Goal: Task Accomplishment & Management: Complete application form

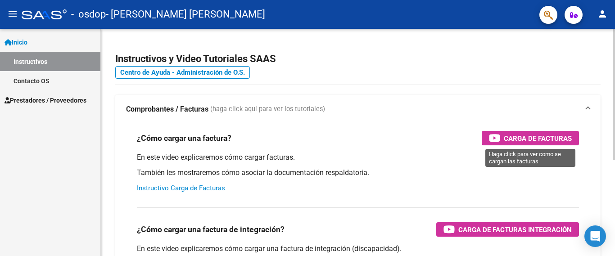
click at [545, 139] on span "Carga de Facturas" at bounding box center [537, 138] width 68 height 11
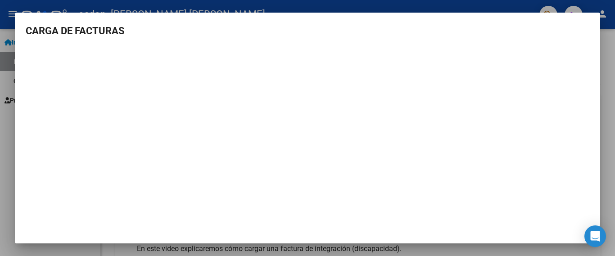
click at [608, 204] on div at bounding box center [307, 128] width 615 height 256
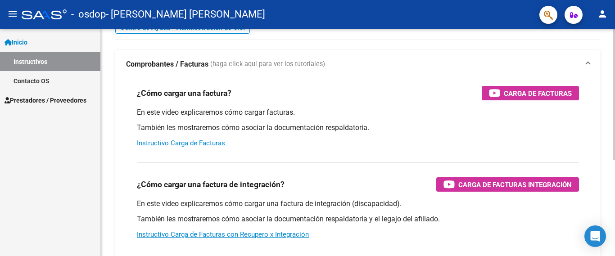
scroll to position [90, 0]
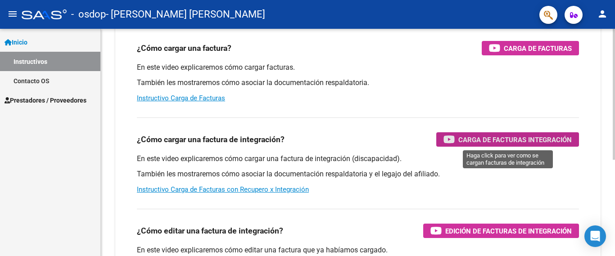
click at [500, 138] on span "Carga de Facturas Integración" at bounding box center [514, 139] width 113 height 11
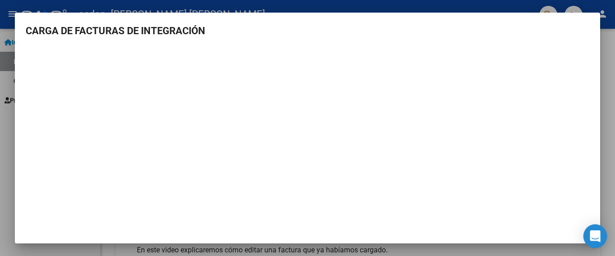
click at [597, 238] on icon "Open Intercom Messenger" at bounding box center [595, 236] width 12 height 12
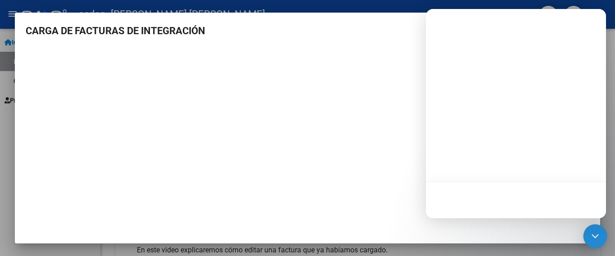
click at [596, 238] on icon "Open Intercom Messenger" at bounding box center [595, 236] width 12 height 12
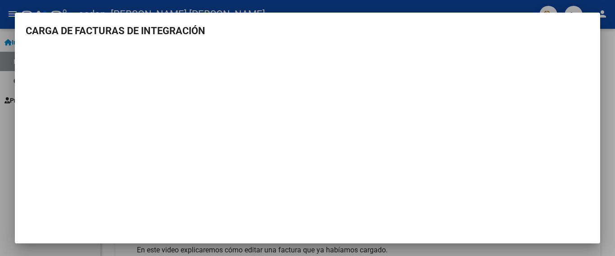
click at [609, 217] on div at bounding box center [307, 128] width 615 height 256
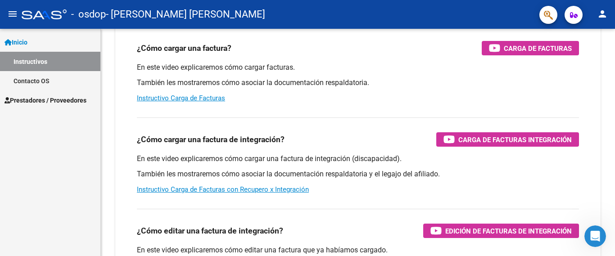
scroll to position [0, 0]
click at [67, 99] on span "Prestadores / Proveedores" at bounding box center [45, 100] width 82 height 10
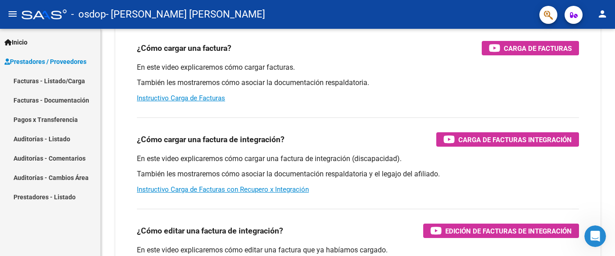
click at [50, 100] on link "Facturas - Documentación" at bounding box center [50, 99] width 100 height 19
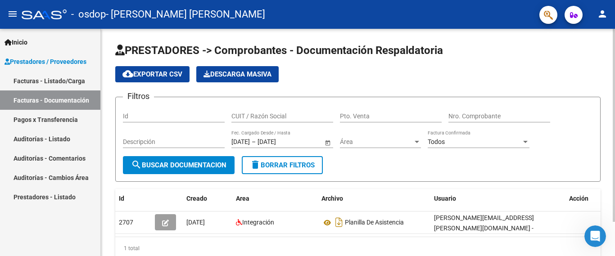
click at [200, 166] on span "search Buscar Documentacion" at bounding box center [178, 165] width 95 height 8
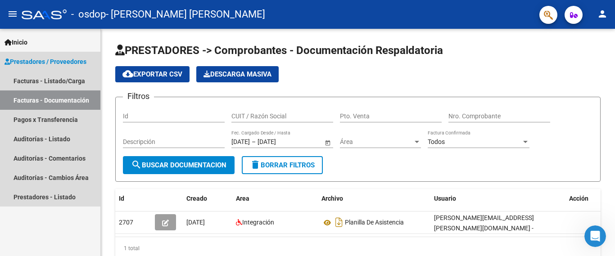
click at [48, 63] on span "Prestadores / Proveedores" at bounding box center [45, 62] width 82 height 10
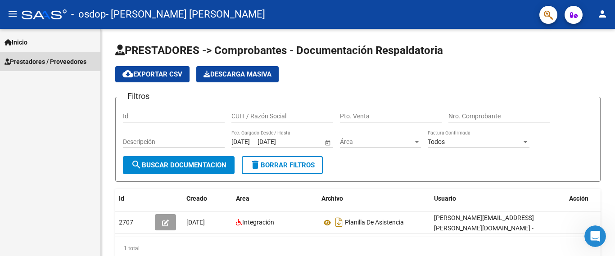
click at [48, 63] on span "Prestadores / Proveedores" at bounding box center [45, 62] width 82 height 10
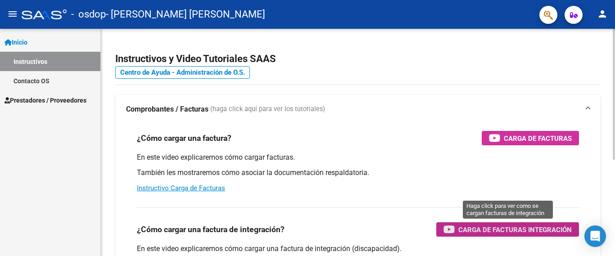
click at [525, 230] on span "Carga de Facturas Integración" at bounding box center [514, 229] width 113 height 11
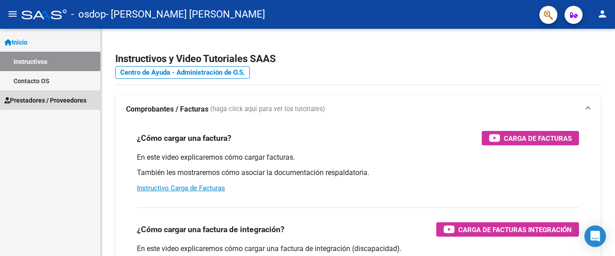
click at [34, 97] on span "Prestadores / Proveedores" at bounding box center [45, 100] width 82 height 10
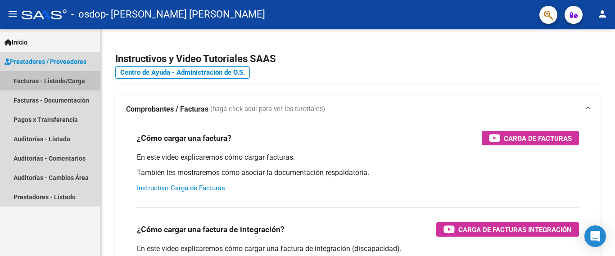
click at [57, 80] on link "Facturas - Listado/Carga" at bounding box center [50, 80] width 100 height 19
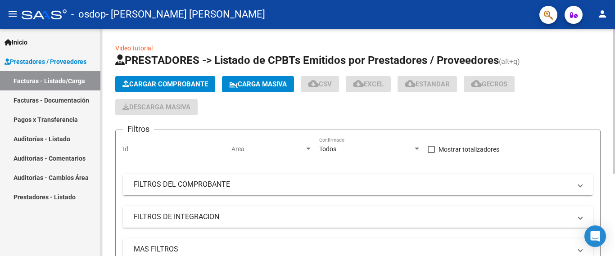
click at [182, 81] on span "Cargar Comprobante" at bounding box center [164, 84] width 85 height 8
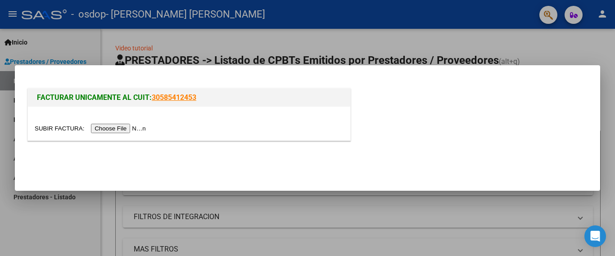
click at [121, 127] on input "file" at bounding box center [92, 128] width 114 height 9
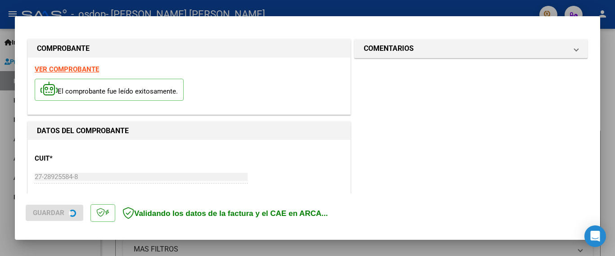
scroll to position [230, 0]
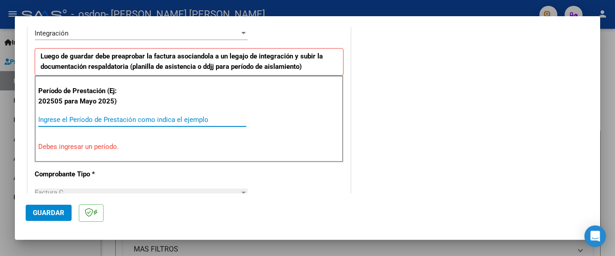
click at [75, 121] on input "Ingrese el Período de Prestación como indica el ejemplo" at bounding box center [142, 120] width 208 height 8
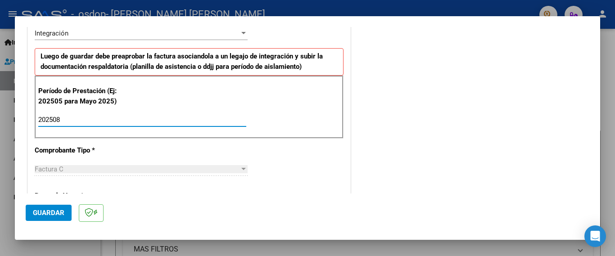
type input "202508"
click at [424, 116] on div "COMENTARIOS Comentarios del Prestador / Gerenciador:" at bounding box center [470, 198] width 237 height 782
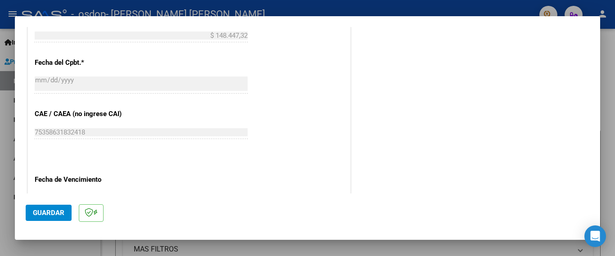
scroll to position [545, 0]
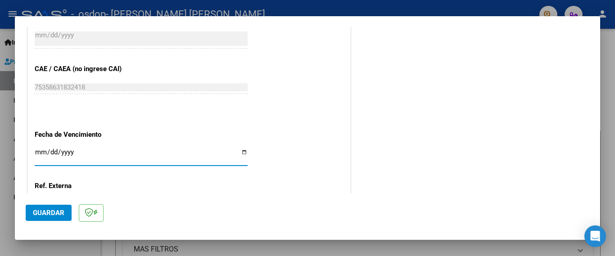
click at [66, 148] on input "Ingresar la fecha" at bounding box center [141, 155] width 213 height 14
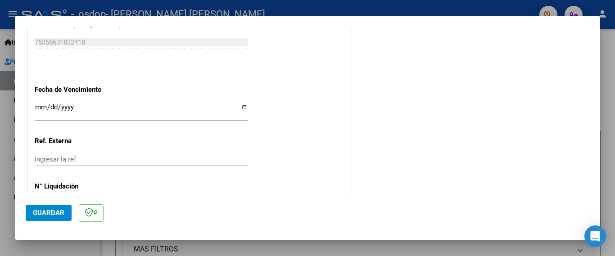
scroll to position [614, 0]
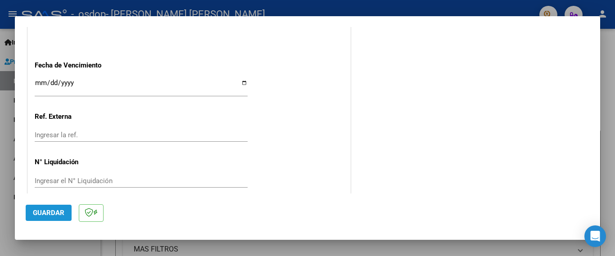
click at [57, 214] on span "Guardar" at bounding box center [48, 213] width 31 height 8
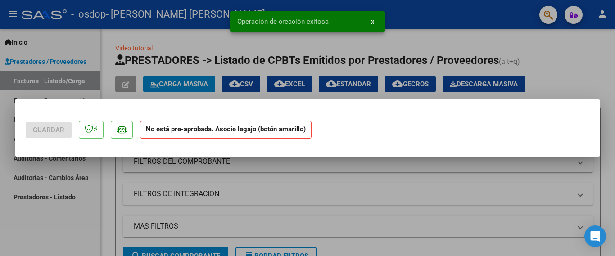
scroll to position [0, 0]
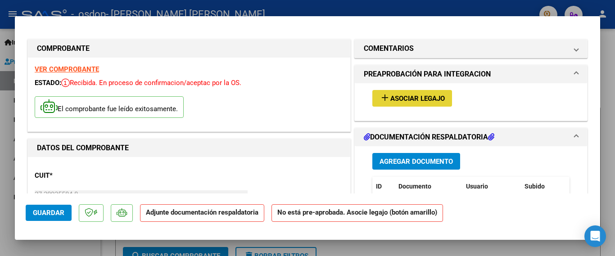
click at [419, 99] on span "Asociar Legajo" at bounding box center [417, 98] width 54 height 8
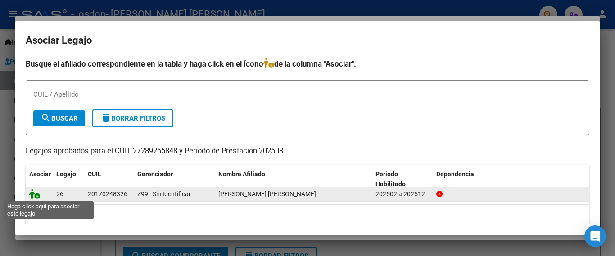
click at [33, 194] on icon at bounding box center [34, 194] width 11 height 10
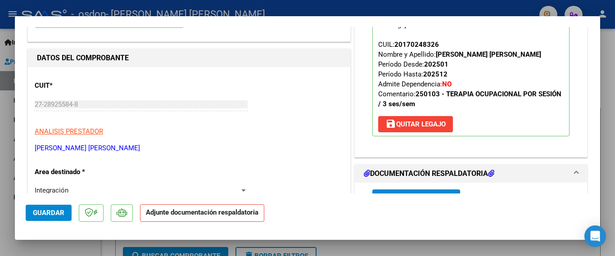
scroll to position [135, 0]
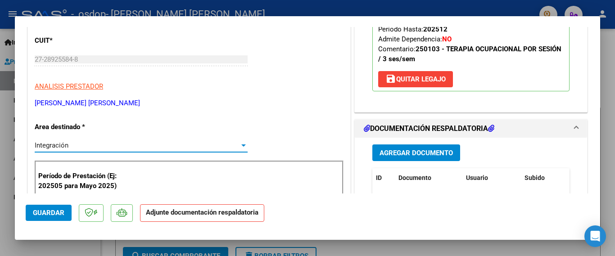
click at [241, 146] on div at bounding box center [243, 145] width 4 height 2
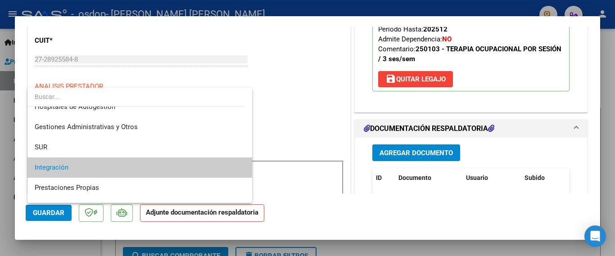
scroll to position [16, 0]
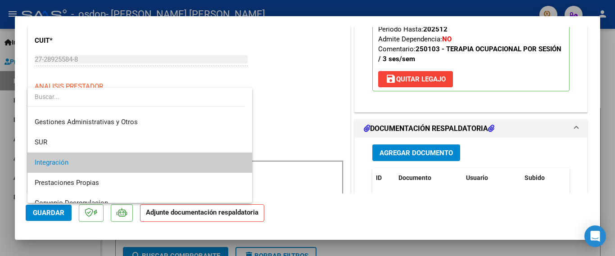
click at [181, 166] on span "Integración" at bounding box center [140, 163] width 210 height 20
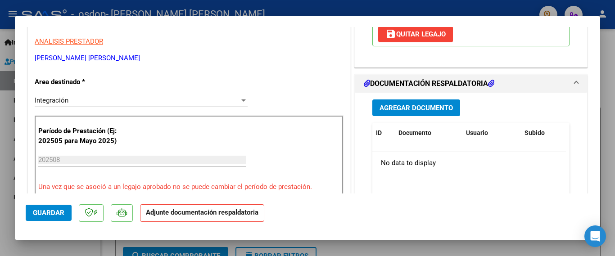
scroll to position [225, 0]
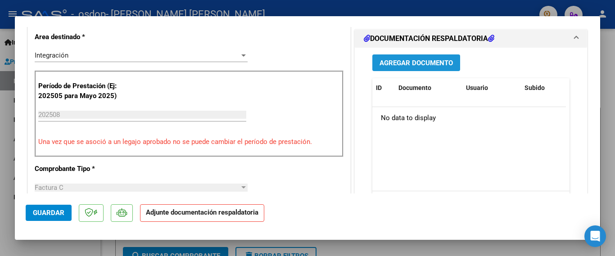
click at [403, 63] on span "Agregar Documento" at bounding box center [415, 63] width 73 height 8
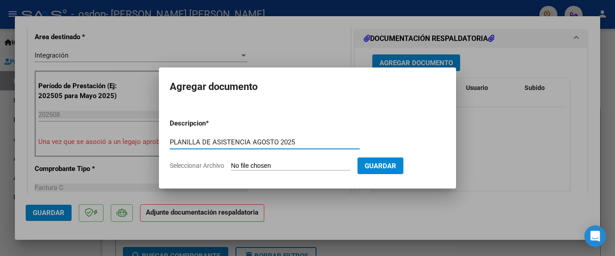
type input "PLANILLA DE ASISTENCIA AGOSTO 2025"
click at [293, 165] on input "Seleccionar Archivo" at bounding box center [290, 166] width 119 height 9
type input "C:\fakepath\ASISTNCIA AGOTO [PERSON_NAME].pdf"
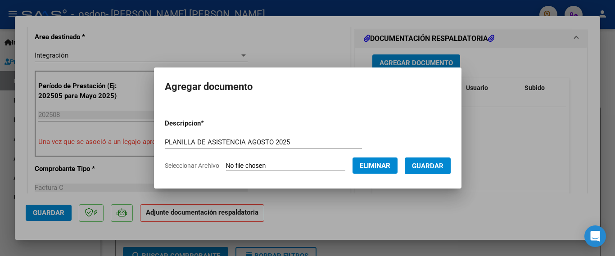
click at [441, 165] on span "Guardar" at bounding box center [427, 166] width 31 height 8
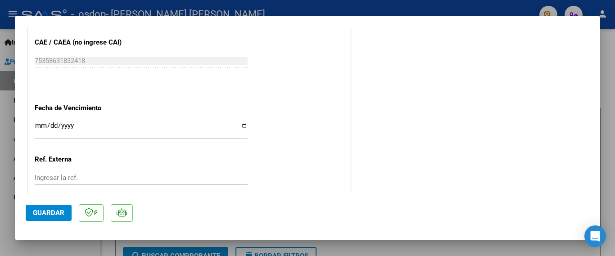
scroll to position [628, 0]
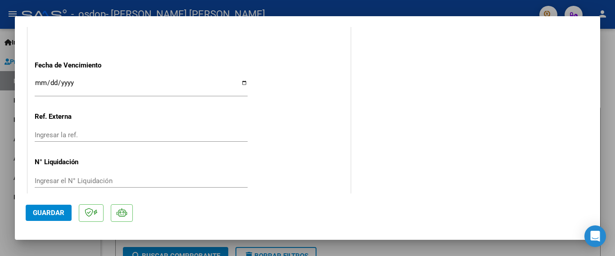
click at [47, 214] on span "Guardar" at bounding box center [48, 213] width 31 height 8
click at [610, 34] on div at bounding box center [307, 128] width 615 height 256
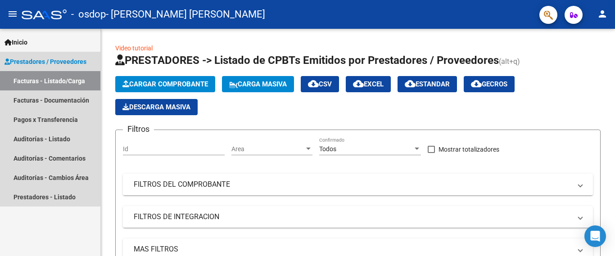
click at [45, 76] on link "Facturas - Listado/Carga" at bounding box center [50, 80] width 100 height 19
click at [42, 100] on link "Facturas - Documentación" at bounding box center [50, 99] width 100 height 19
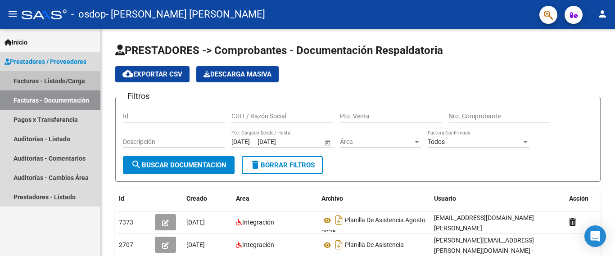
click at [29, 83] on link "Facturas - Listado/Carga" at bounding box center [50, 80] width 100 height 19
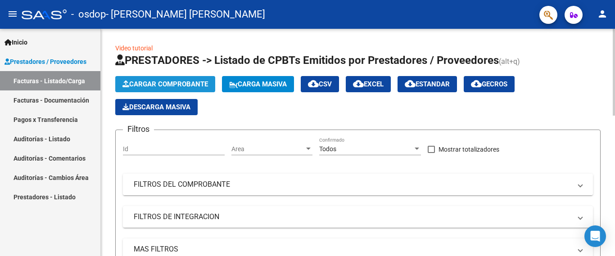
click at [157, 83] on span "Cargar Comprobante" at bounding box center [164, 84] width 85 height 8
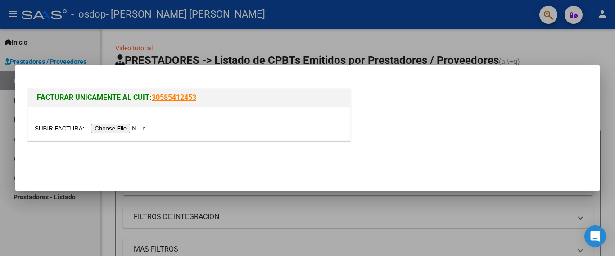
click at [124, 127] on input "file" at bounding box center [92, 128] width 114 height 9
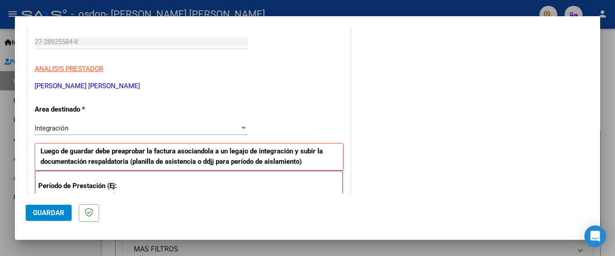
scroll to position [180, 0]
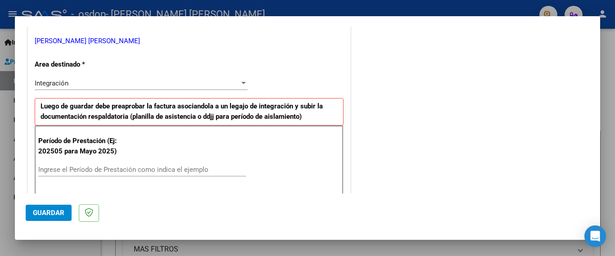
click at [104, 167] on input "Ingrese el Período de Prestación como indica el ejemplo" at bounding box center [142, 170] width 208 height 8
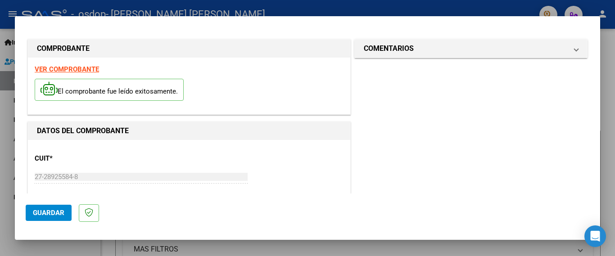
scroll to position [315, 0]
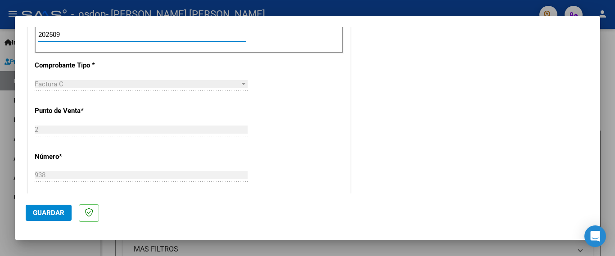
type input "202509"
click at [47, 213] on span "Guardar" at bounding box center [48, 213] width 31 height 8
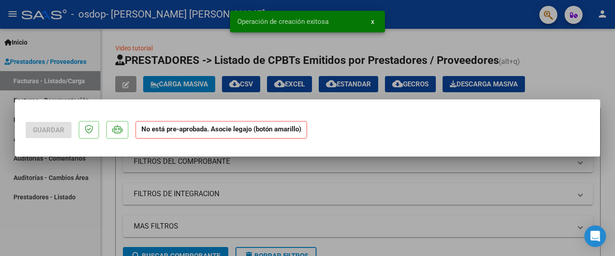
scroll to position [0, 0]
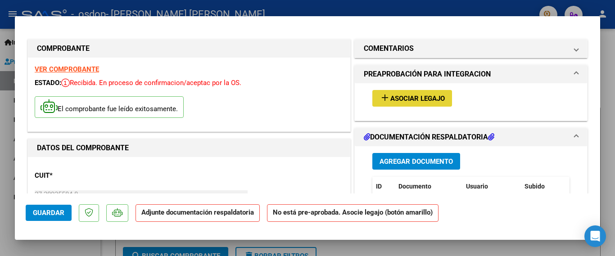
click at [430, 101] on span "Asociar Legajo" at bounding box center [417, 98] width 54 height 8
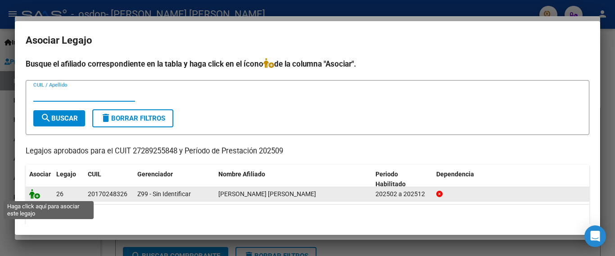
click at [33, 195] on icon at bounding box center [34, 194] width 11 height 10
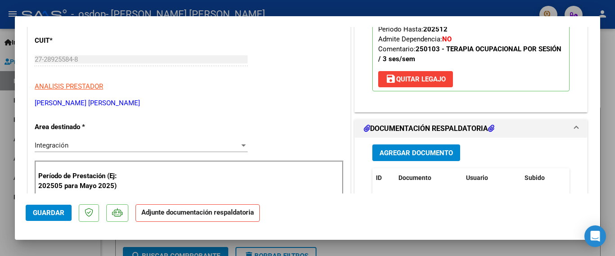
scroll to position [180, 0]
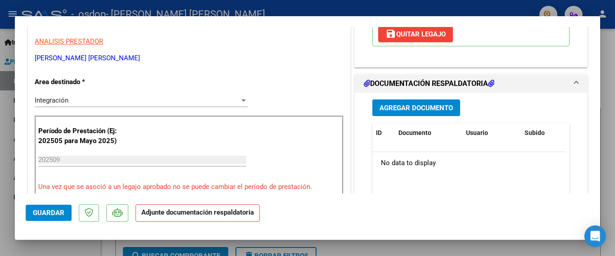
click at [407, 110] on span "Agregar Documento" at bounding box center [415, 108] width 73 height 8
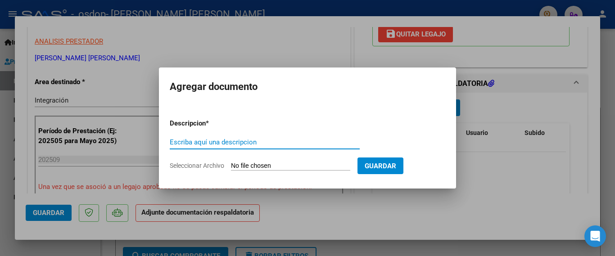
click at [230, 142] on input "Escriba aquí una descripcion" at bounding box center [265, 142] width 190 height 8
type input "PLANILLA DE ASISTENCIA SEPTIEMBRE 2025"
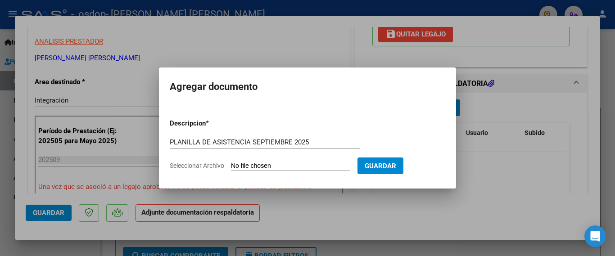
click at [271, 165] on input "Seleccionar Archivo" at bounding box center [290, 166] width 119 height 9
type input "C:\fakepath\ASISTENCIA SEPTIEMBRE [PERSON_NAME].pdf"
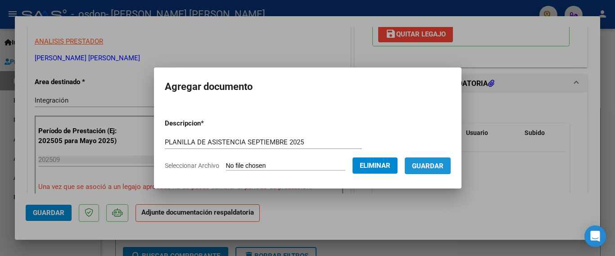
click at [440, 166] on span "Guardar" at bounding box center [427, 166] width 31 height 8
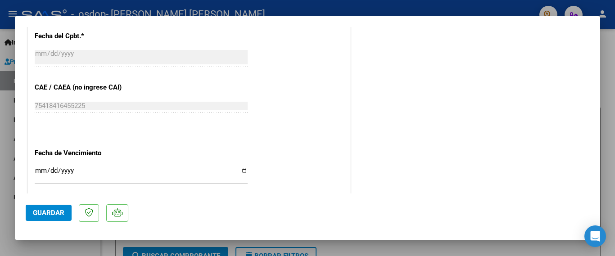
scroll to position [628, 0]
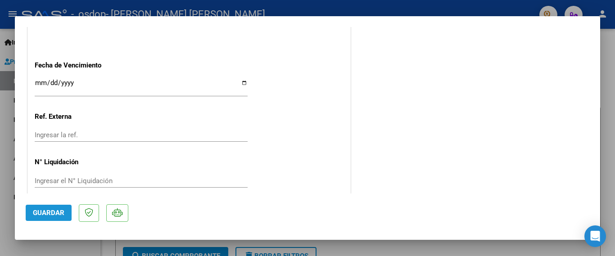
click at [45, 210] on span "Guardar" at bounding box center [48, 213] width 31 height 8
click at [611, 88] on div at bounding box center [307, 128] width 615 height 256
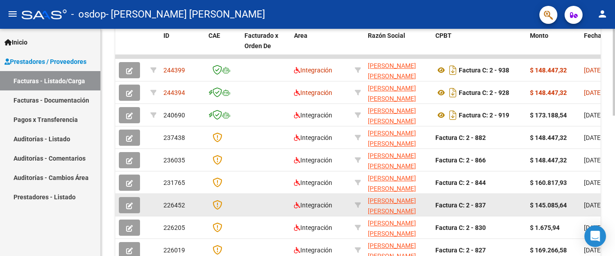
scroll to position [187, 0]
